Goal: Transaction & Acquisition: Book appointment/travel/reservation

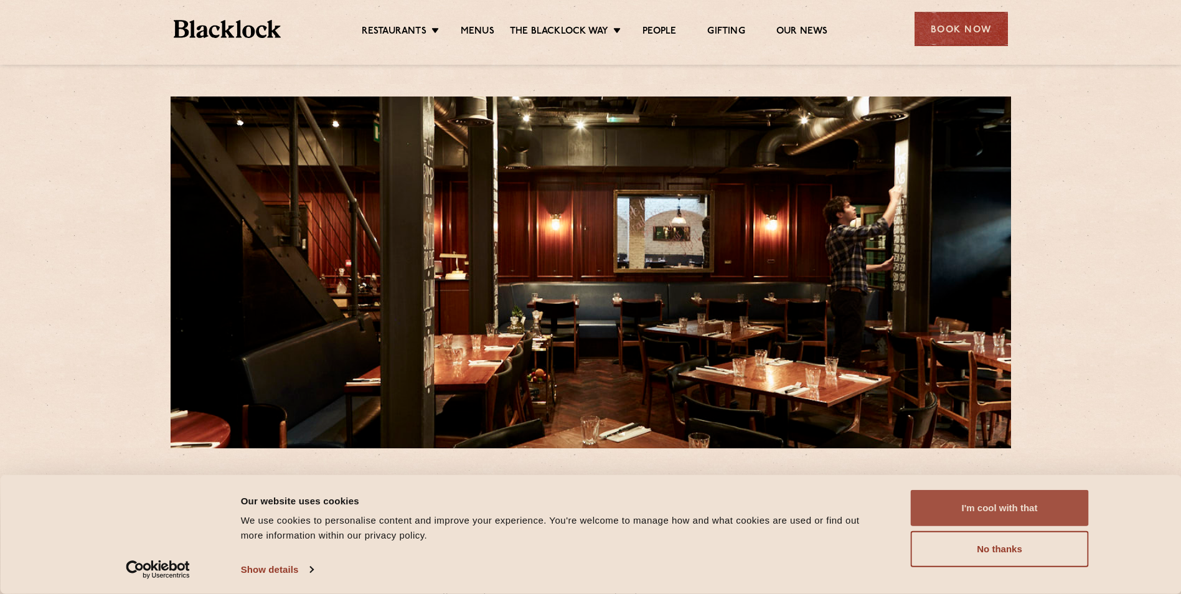
click at [963, 494] on button "I'm cool with that" at bounding box center [1000, 508] width 178 height 36
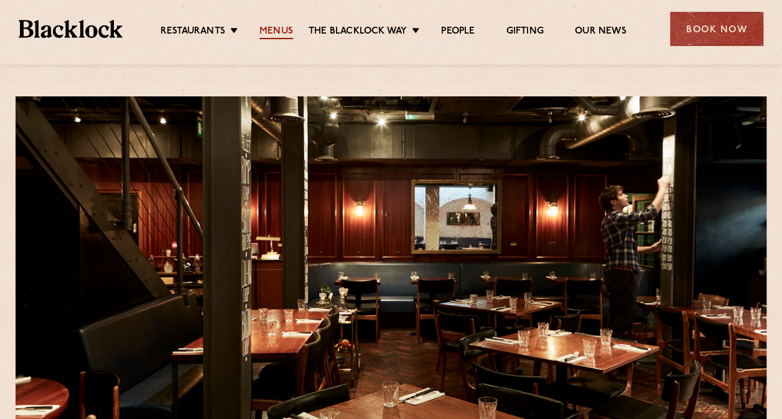
click at [283, 32] on link "Menus" at bounding box center [277, 33] width 34 height 14
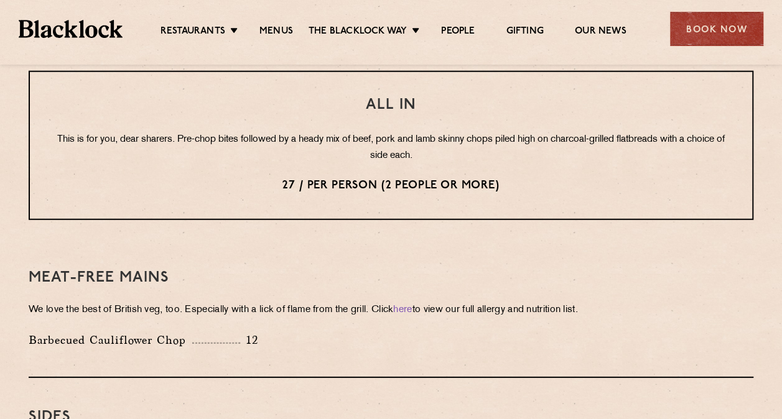
scroll to position [1680, 0]
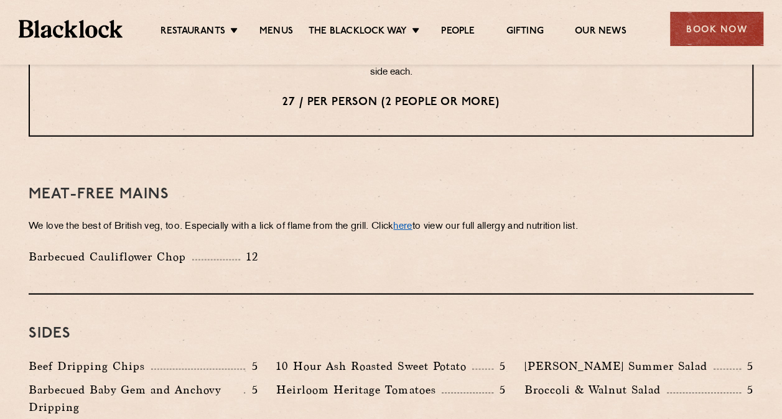
click at [412, 222] on link "here" at bounding box center [402, 226] width 19 height 9
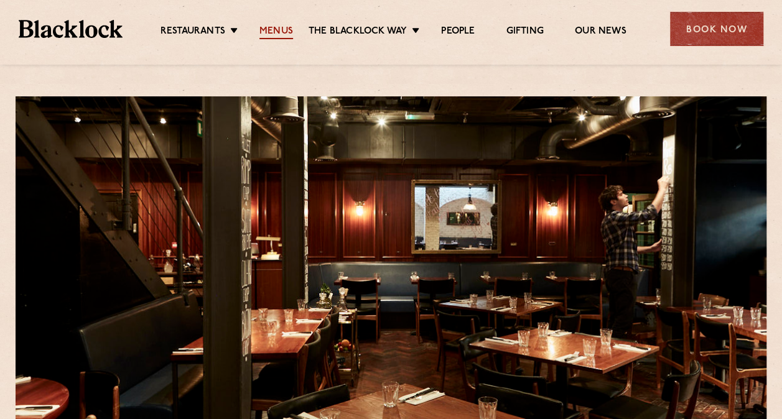
click at [275, 36] on link "Menus" at bounding box center [277, 33] width 34 height 14
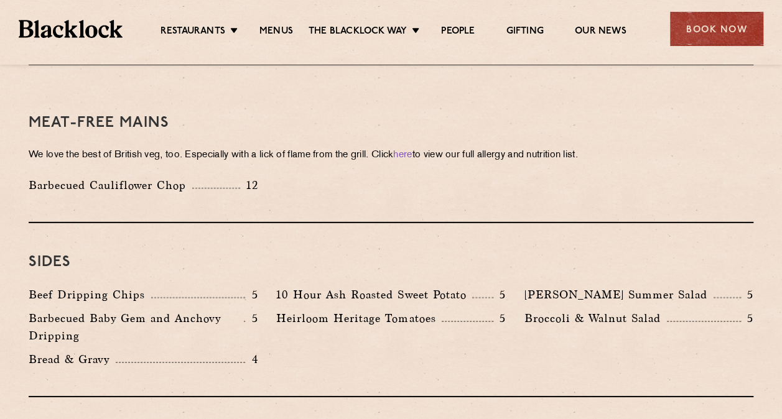
scroll to position [1743, 0]
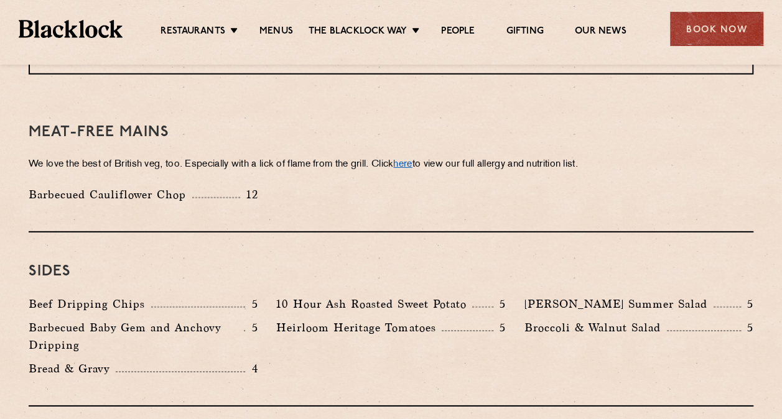
click at [412, 160] on link "here" at bounding box center [402, 164] width 19 height 9
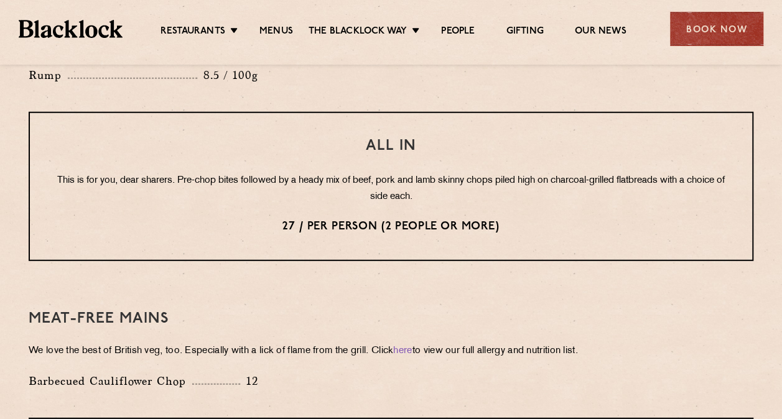
scroll to position [1556, 0]
click at [728, 21] on div "Book Now" at bounding box center [716, 29] width 93 height 34
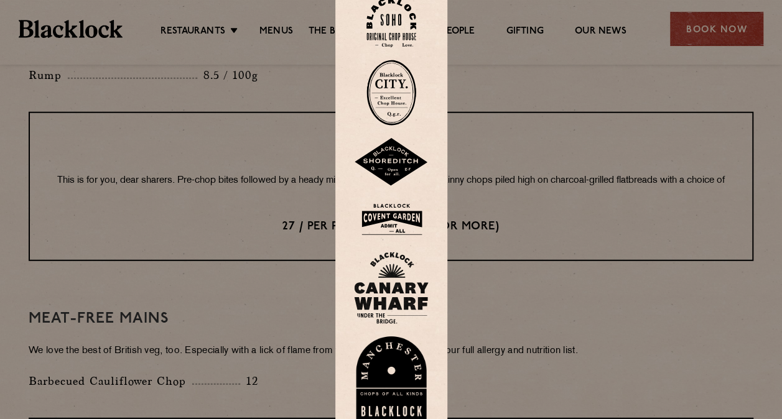
click at [383, 22] on img at bounding box center [392, 23] width 50 height 50
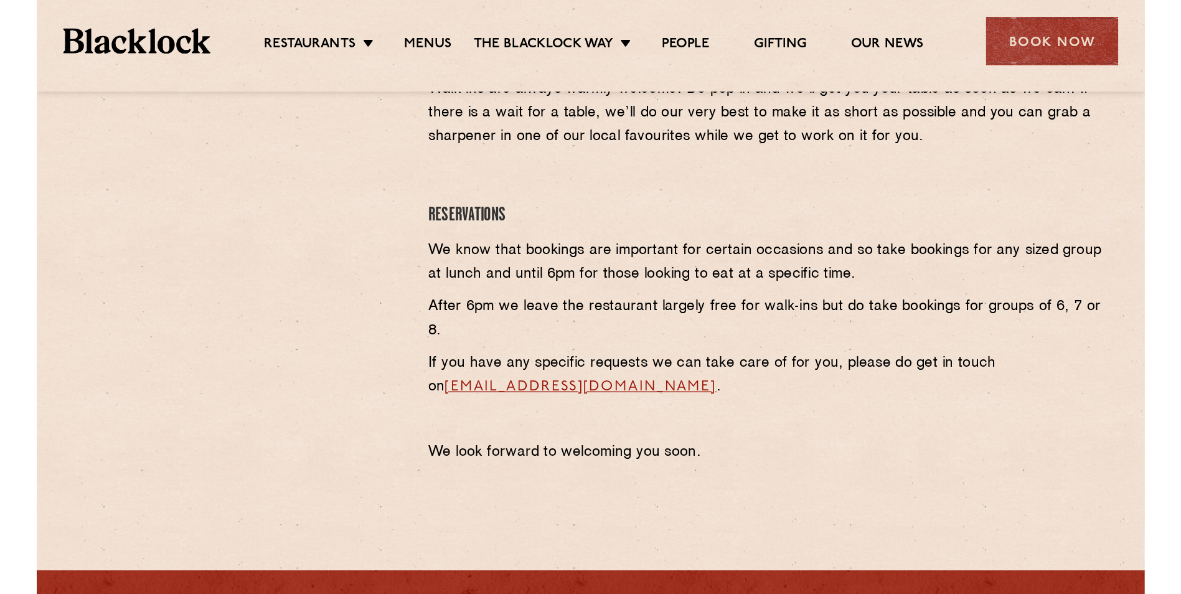
scroll to position [560, 0]
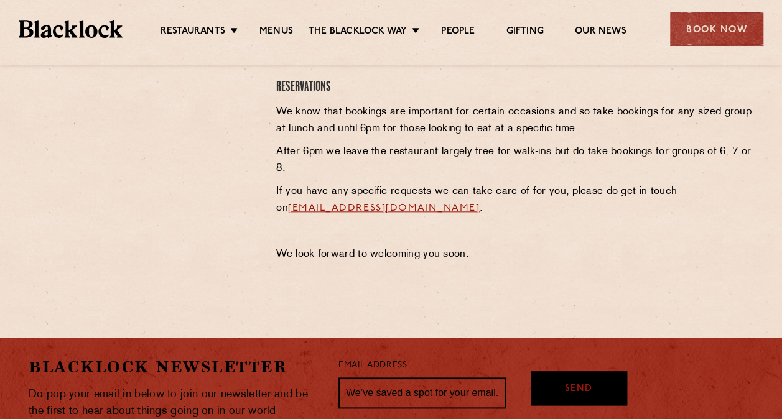
drag, startPoint x: 517, startPoint y: 207, endPoint x: 512, endPoint y: 218, distance: 12.3
click at [523, 218] on div "Soho Reservations Walk-Ins Walk-ins are always warmly welcome. Do pop in and we…" at bounding box center [515, 97] width 496 height 344
click at [374, 247] on p "We look forward to welcoming you soon." at bounding box center [514, 254] width 477 height 17
drag, startPoint x: 274, startPoint y: 212, endPoint x: 491, endPoint y: 207, distance: 217.3
click at [491, 207] on div "Soho Reservations Walk-Ins Walk-ins are always warmly welcome. Do pop in and we…" at bounding box center [515, 97] width 496 height 344
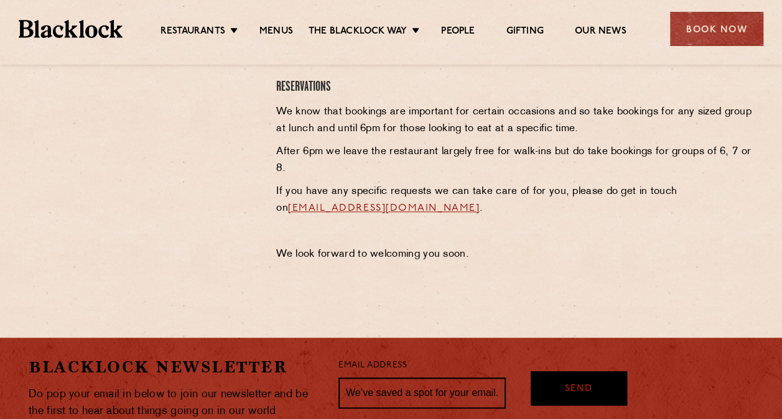
copy link "[EMAIL_ADDRESS][DOMAIN_NAME]"
